Goal: Task Accomplishment & Management: Use online tool/utility

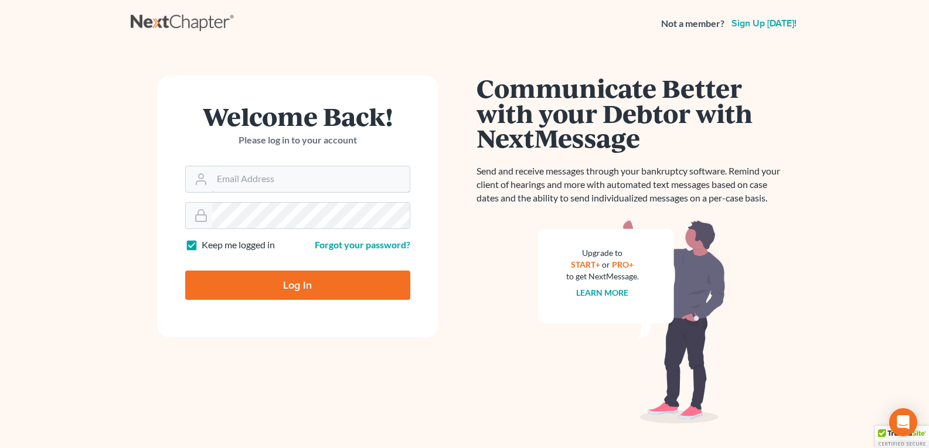
type input "[EMAIL_ADDRESS][DOMAIN_NAME]"
click at [276, 291] on input "Log In" at bounding box center [297, 285] width 225 height 29
type input "Thinking..."
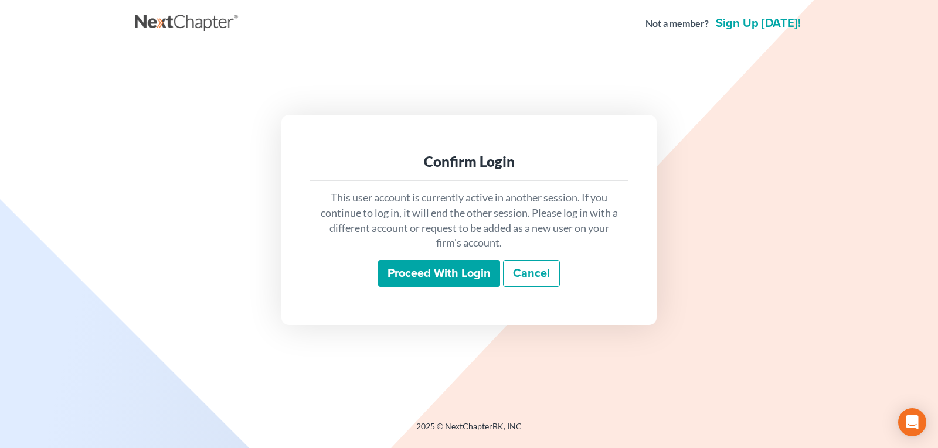
click at [425, 272] on input "Proceed with login" at bounding box center [439, 273] width 122 height 27
